Goal: Navigation & Orientation: Find specific page/section

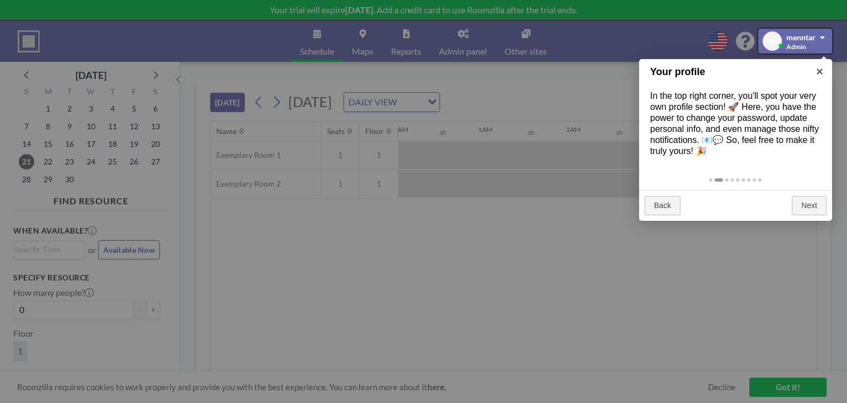
scroll to position [0, 1699]
click at [805, 199] on link "Next" at bounding box center [809, 206] width 35 height 20
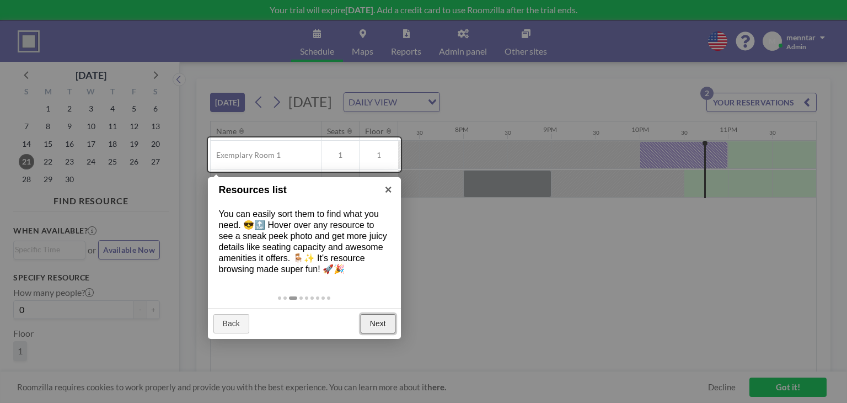
click at [388, 331] on link "Next" at bounding box center [378, 324] width 35 height 20
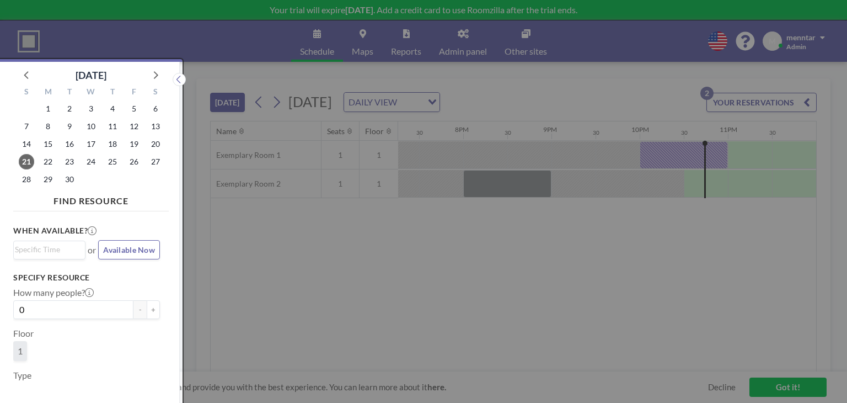
scroll to position [2, 0]
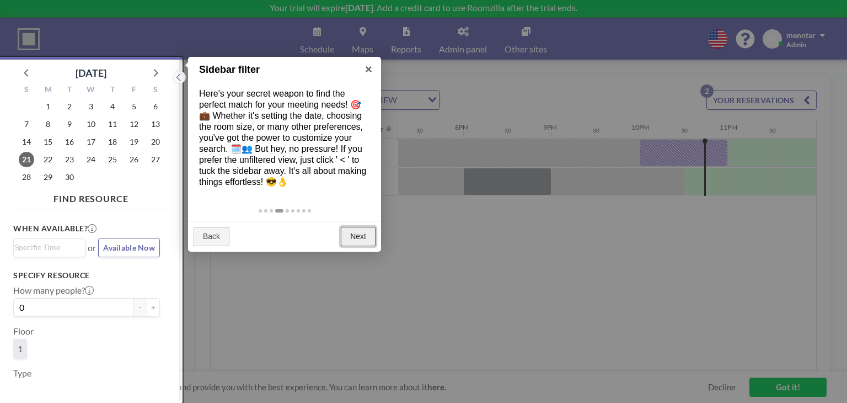
click at [371, 233] on link "Next" at bounding box center [358, 237] width 35 height 20
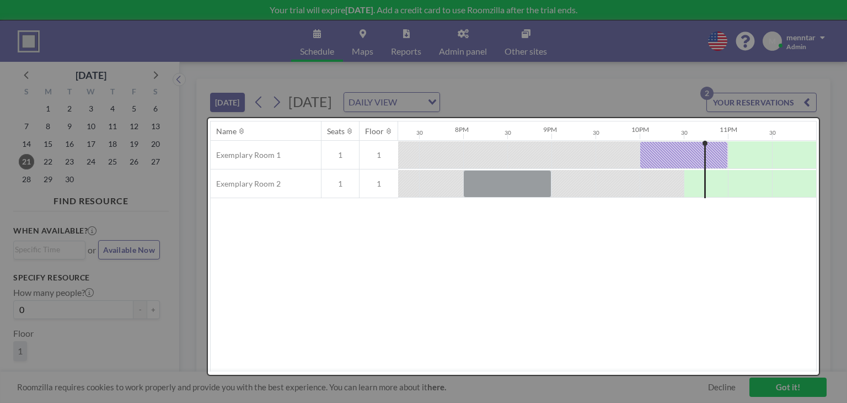
scroll to position [0, 0]
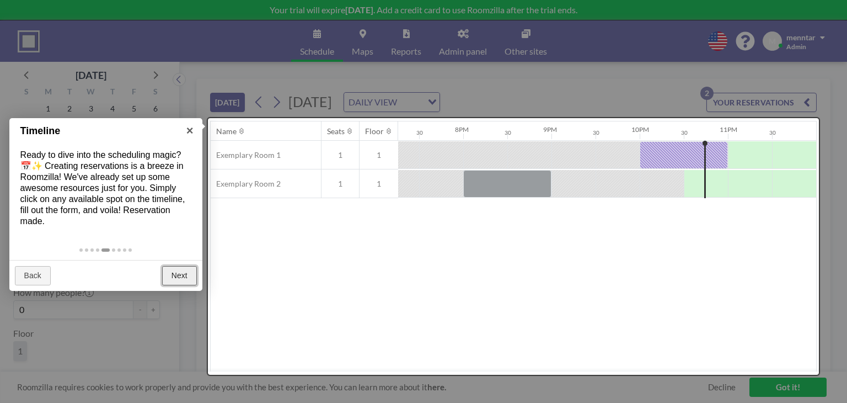
click at [171, 280] on link "Next" at bounding box center [179, 276] width 35 height 20
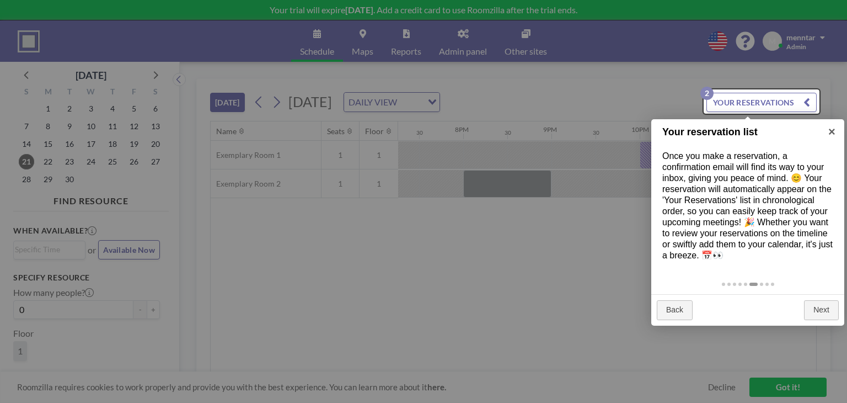
click at [811, 297] on div "Back Next" at bounding box center [747, 309] width 193 height 31
click at [818, 309] on link "Next" at bounding box center [821, 310] width 35 height 20
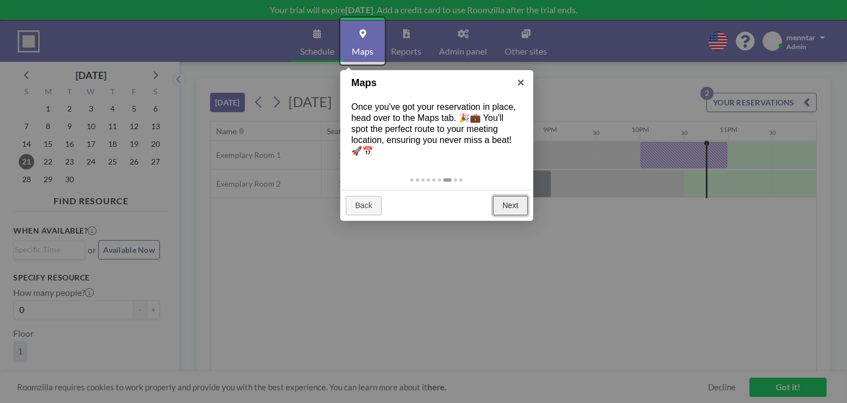
click at [503, 214] on link "Next" at bounding box center [510, 206] width 35 height 20
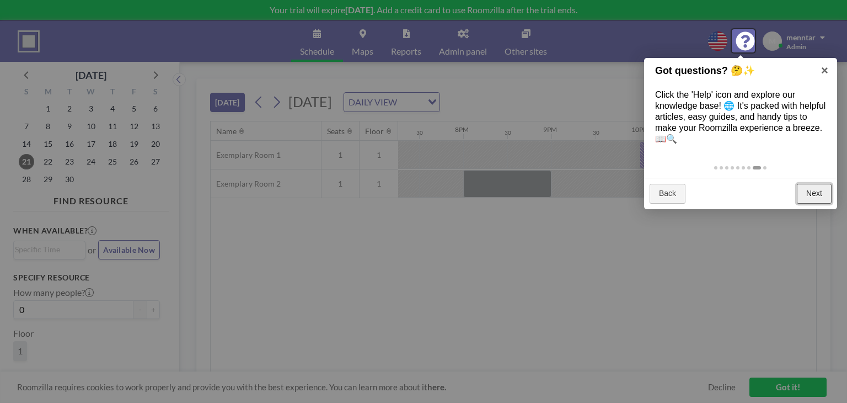
click at [824, 198] on link "Next" at bounding box center [814, 194] width 35 height 20
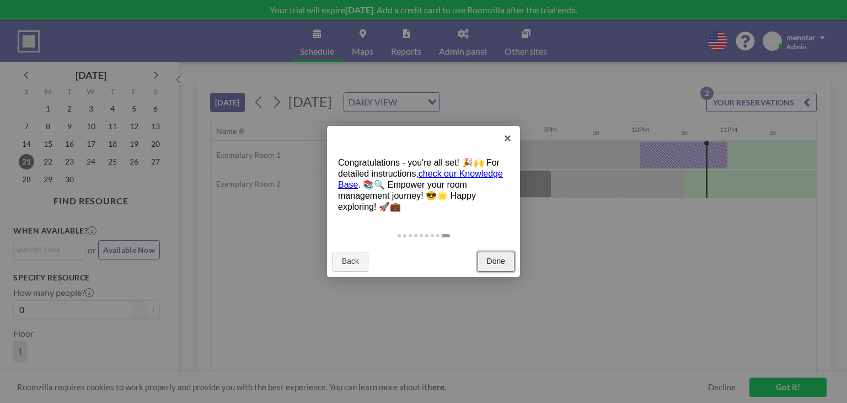
click at [492, 254] on link "Done" at bounding box center [495, 261] width 37 height 20
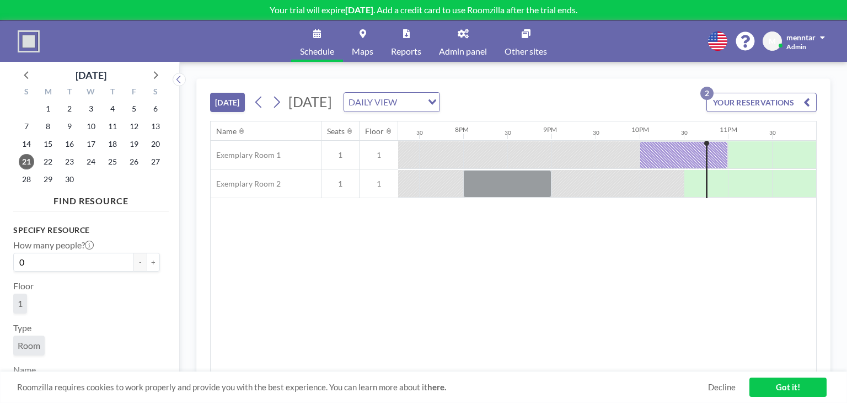
scroll to position [67, 0]
click at [758, 91] on div "[DATE] [DATE] DAILY VIEW Loading... YOUR RESERVATIONS 2" at bounding box center [513, 100] width 607 height 42
click at [760, 99] on button "YOUR RESERVATIONS 2" at bounding box center [761, 102] width 110 height 19
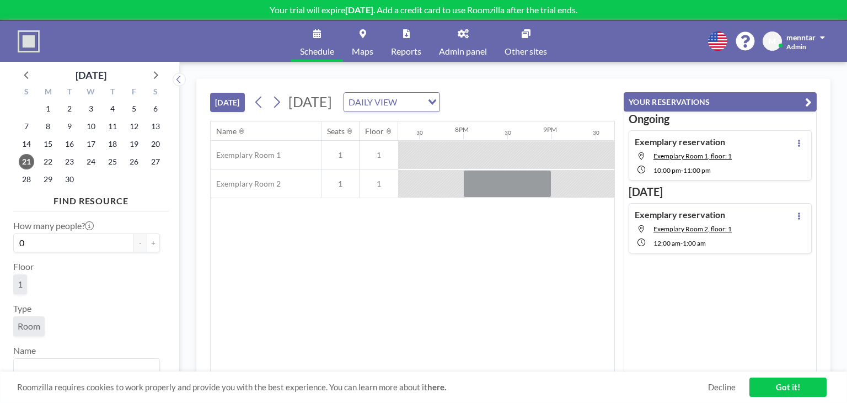
click at [745, 142] on div "Exemplary reservation Exemplary Room 1, floor: 1 10:00 PM - 11:00 PM" at bounding box center [720, 155] width 183 height 50
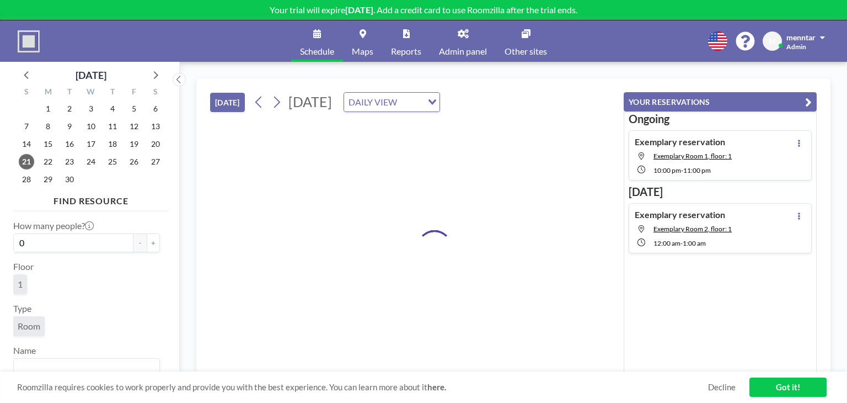
click at [421, 101] on input "Search for option" at bounding box center [410, 102] width 21 height 14
click at [426, 101] on input "Search for option" at bounding box center [385, 102] width 81 height 14
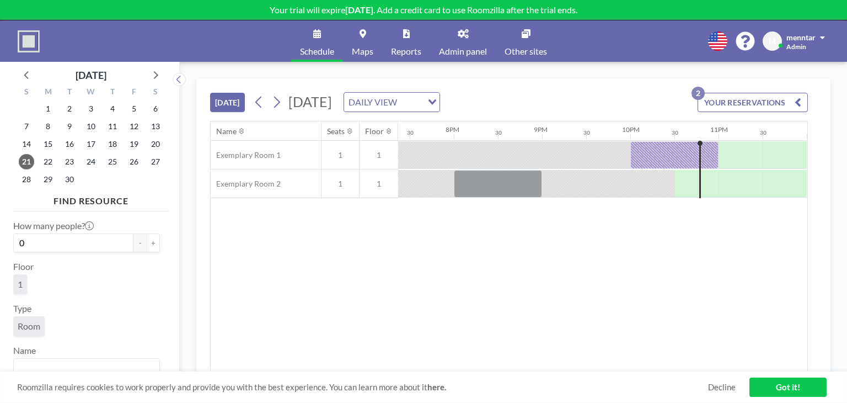
scroll to position [0, 1699]
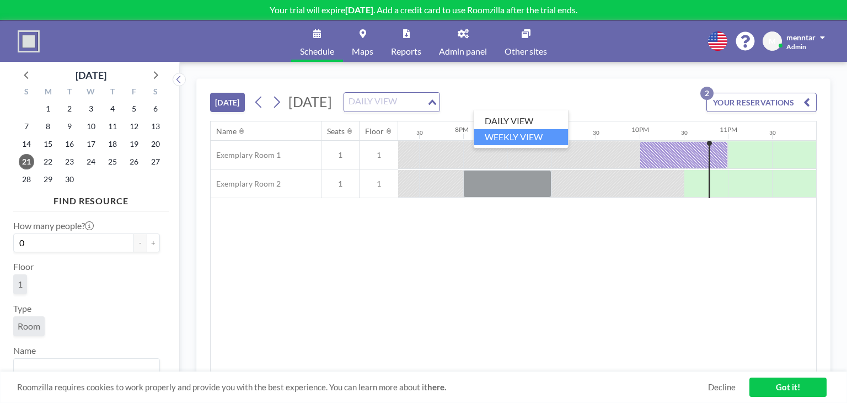
click at [483, 314] on div "Name Seats Floor 12AM 30 1AM 30 2AM 30 3AM 30 4AM 30 5AM 30 6AM 30 7AM 30 8AM 3…" at bounding box center [513, 246] width 605 height 250
click at [775, 387] on link "Got it!" at bounding box center [787, 386] width 77 height 19
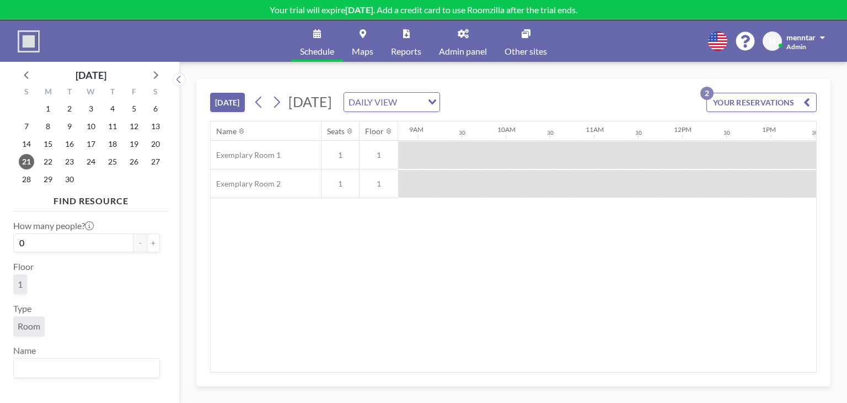
scroll to position [0, 699]
click at [780, 100] on button "YOUR RESERVATIONS 2" at bounding box center [761, 102] width 110 height 19
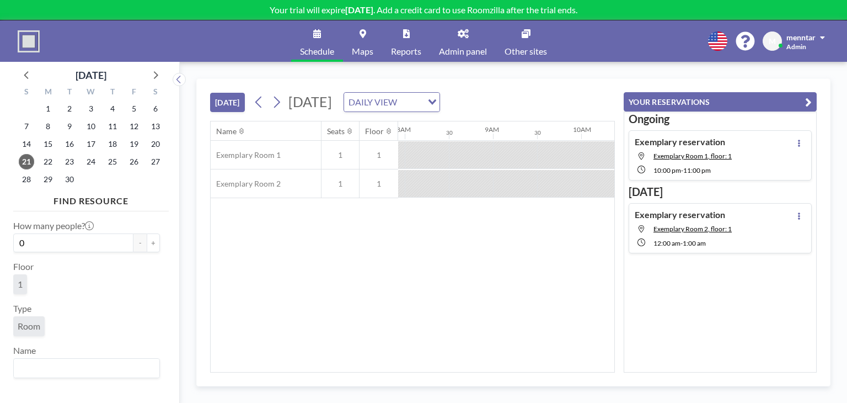
click at [462, 271] on div "Name Seats Floor 12AM 30 1AM 30 2AM 30 3AM 30 4AM 30 5AM 30 6AM 30 7AM 30 8AM 3…" at bounding box center [413, 246] width 404 height 250
click at [756, 105] on button "YOUR RESERVATIONS" at bounding box center [720, 101] width 193 height 19
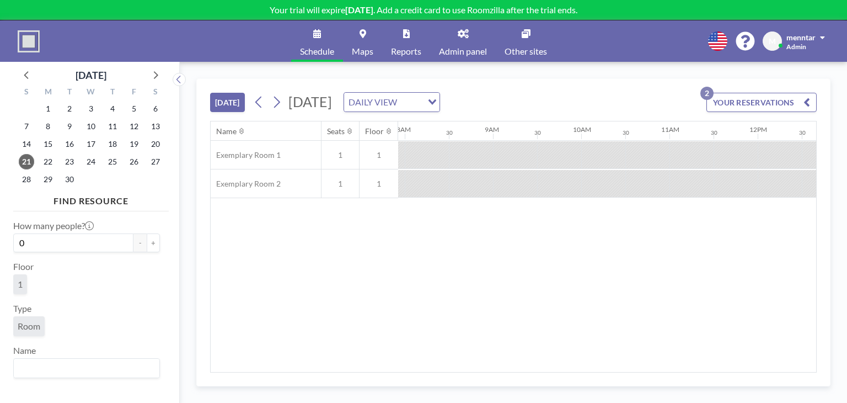
click at [528, 33] on icon at bounding box center [526, 33] width 9 height 9
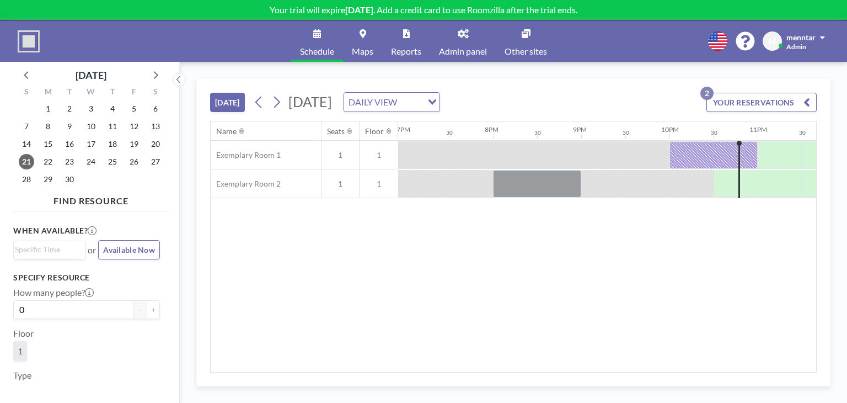
scroll to position [0, 1699]
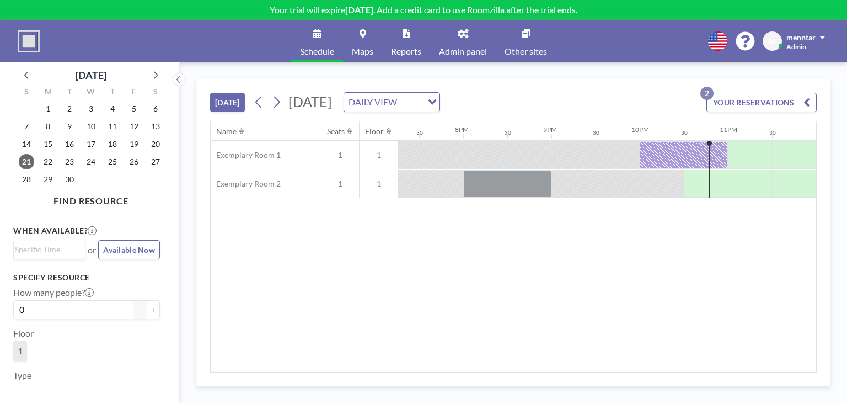
click at [469, 47] on span "Admin panel" at bounding box center [463, 51] width 48 height 9
